Goal: Communication & Community: Answer question/provide support

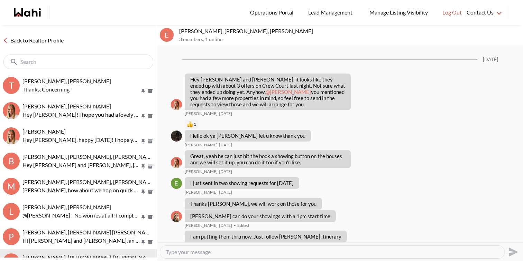
scroll to position [824, 0]
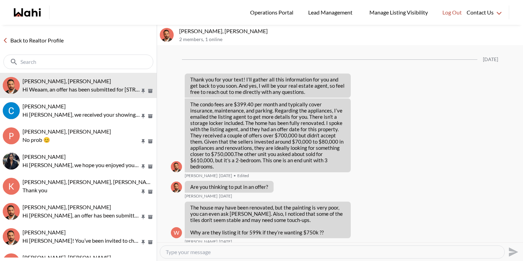
scroll to position [1087, 0]
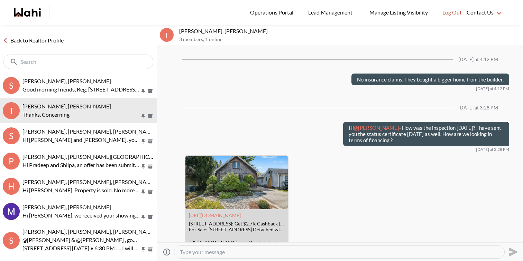
scroll to position [652, 0]
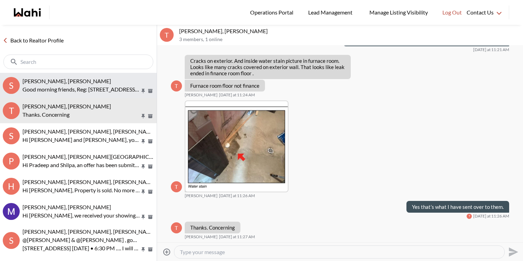
click at [74, 83] on span "Souhel Bally, Paul, Faraz" at bounding box center [66, 81] width 88 height 7
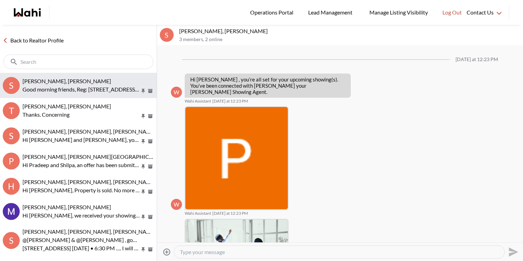
scroll to position [454, 0]
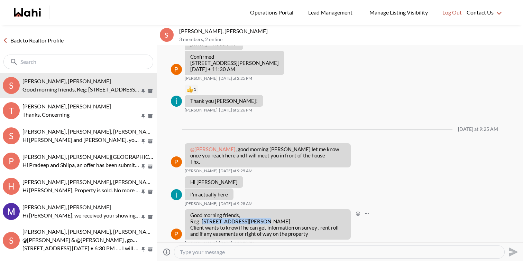
drag, startPoint x: 259, startPoint y: 217, endPoint x: 202, endPoint y: 215, distance: 57.4
click at [202, 215] on p "Good morning friends, Reg: 327 Vaughan Rd, Toronto Client wants to know if he c…" at bounding box center [267, 224] width 155 height 25
copy p "327 Vaughan Rd, Toronto"
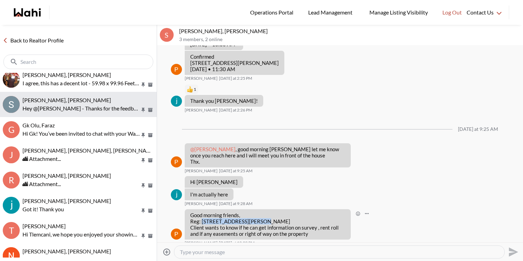
scroll to position [197, 0]
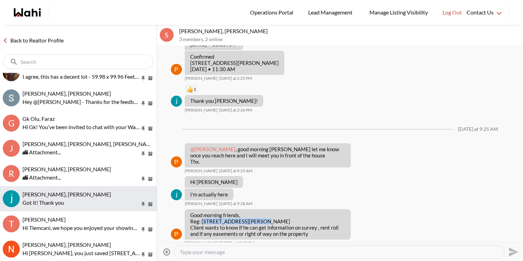
click at [95, 194] on div "Souhel Bally, Faraz" at bounding box center [87, 194] width 131 height 7
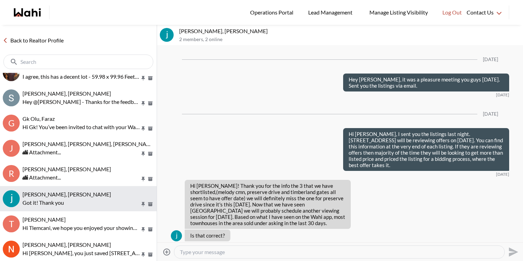
scroll to position [1168, 0]
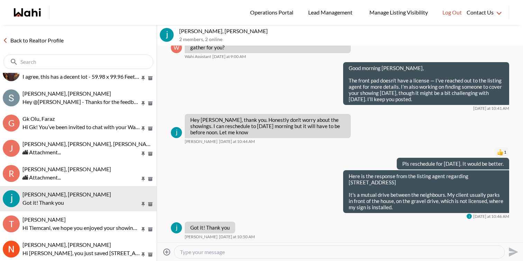
click at [165, 253] on icon "Attach files" at bounding box center [166, 252] width 8 height 8
click at [0, 0] on input "Attach files" at bounding box center [0, 0] width 0 height 0
click at [288, 253] on textarea "Type your message" at bounding box center [339, 252] width 319 height 7
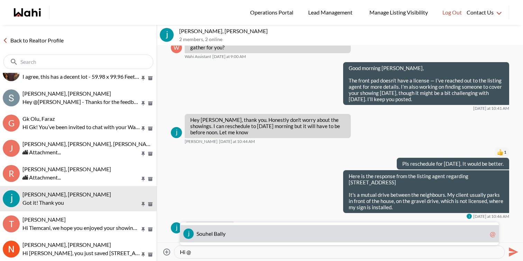
click at [283, 233] on span "S o u h e l B a l l y" at bounding box center [341, 234] width 290 height 7
type textarea "Hi @Souhel Bally"
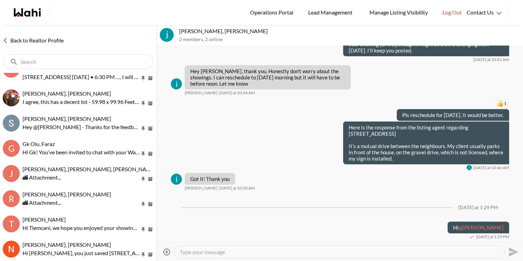
scroll to position [0, 0]
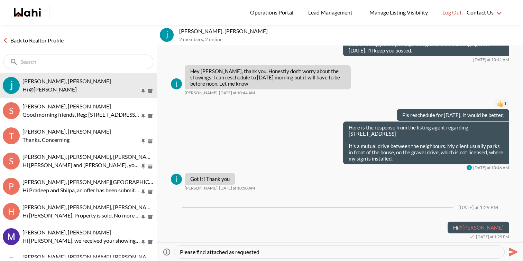
type textarea "Please find attached as requested"
click at [510, 250] on icon "Send" at bounding box center [512, 251] width 9 height 9
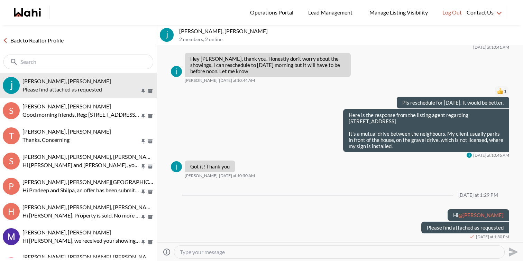
click at [170, 251] on icon "Attach files" at bounding box center [166, 252] width 8 height 8
click at [0, 0] on input "Attach files" at bounding box center [0, 0] width 0 height 0
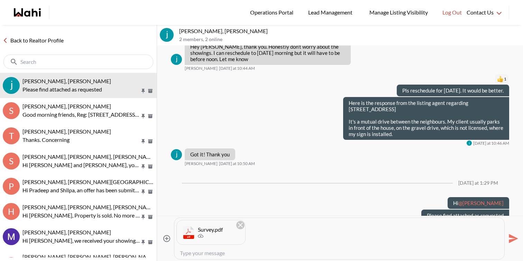
click at [168, 240] on icon "Attach files" at bounding box center [166, 239] width 8 height 8
click at [0, 0] on input "Attach files" at bounding box center [0, 0] width 0 height 0
click at [513, 237] on icon "Send" at bounding box center [512, 238] width 9 height 9
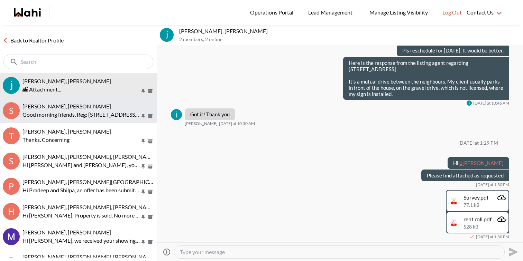
click at [117, 107] on div "Souhel Bally, Paul, Faraz" at bounding box center [87, 106] width 131 height 7
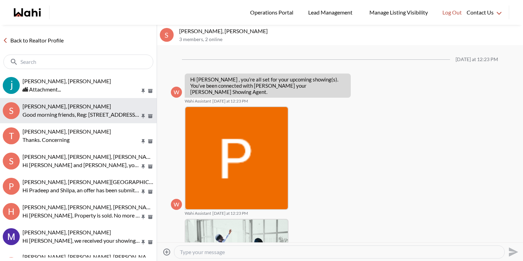
scroll to position [454, 0]
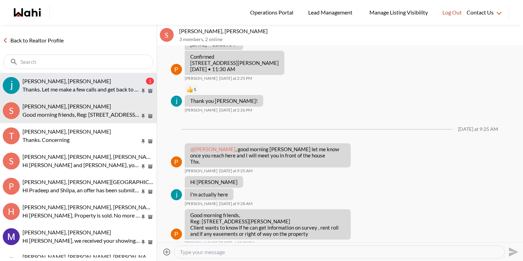
click at [110, 80] on div "Souhel Bally, Faraz" at bounding box center [83, 81] width 122 height 7
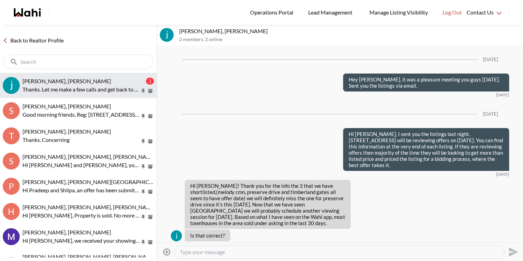
scroll to position [1412, 0]
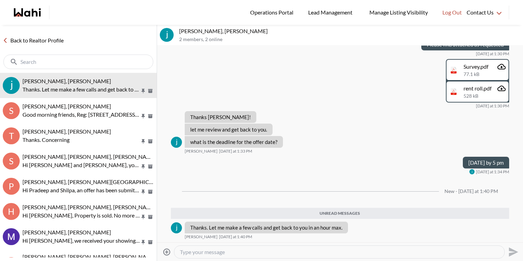
click at [222, 247] on div at bounding box center [339, 252] width 330 height 12
click at [223, 254] on textarea "Type your message" at bounding box center [339, 252] width 319 height 7
type textarea "sounds good"
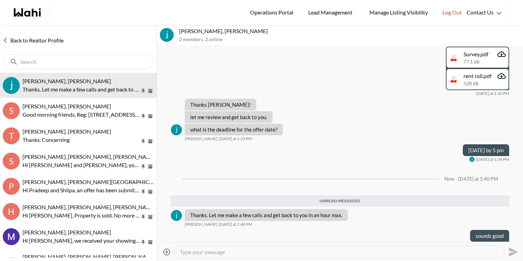
scroll to position [1417, 0]
